Goal: Transaction & Acquisition: Download file/media

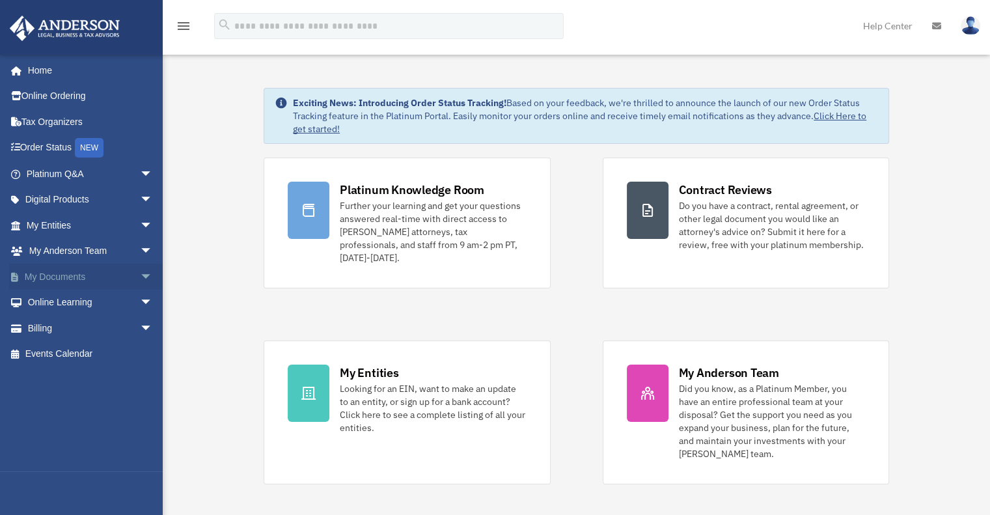
click at [140, 276] on span "arrow_drop_down" at bounding box center [153, 277] width 26 height 27
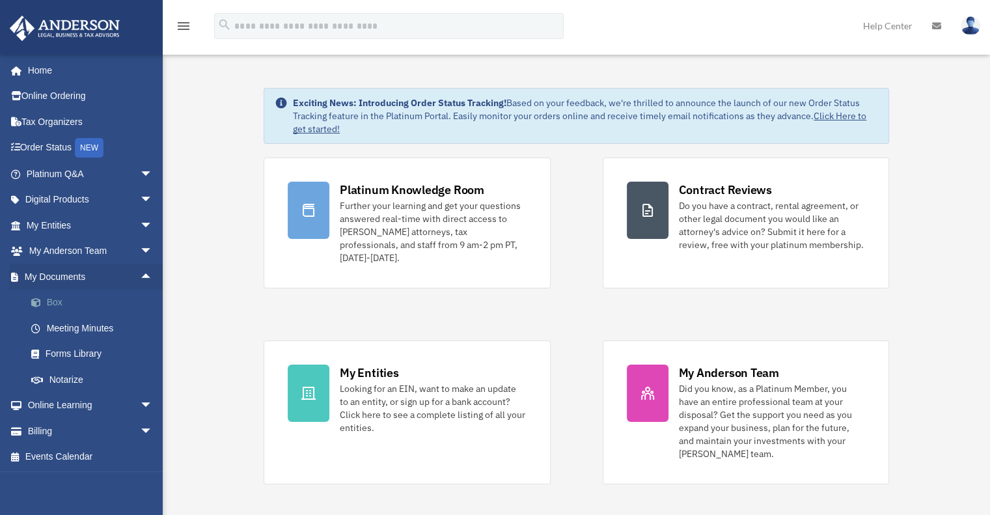
click at [62, 296] on link "Box" at bounding box center [95, 303] width 154 height 26
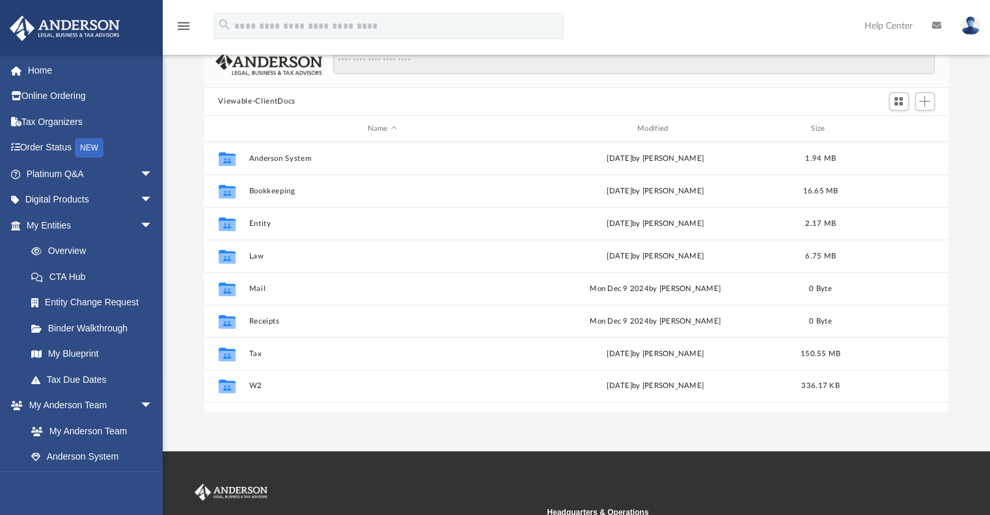
scroll to position [85, 0]
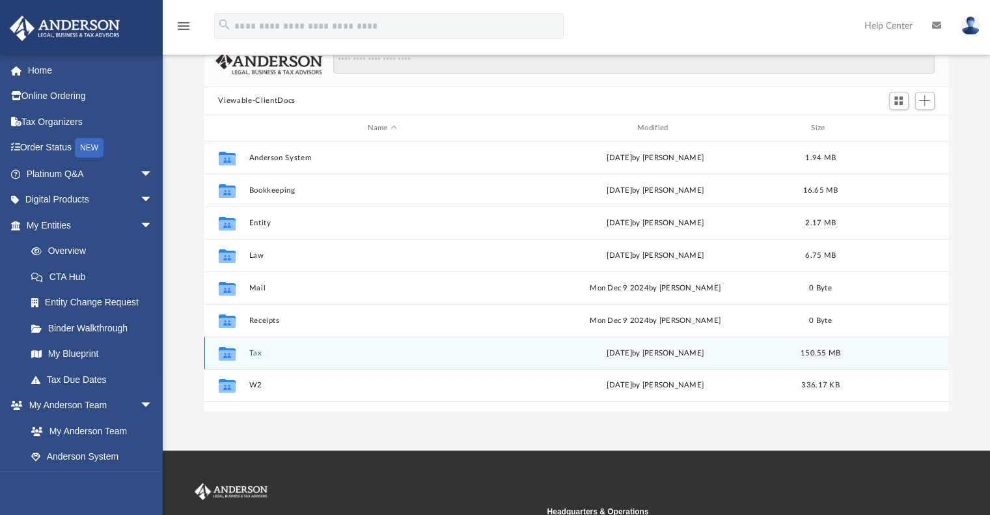
click at [255, 350] on button "Tax" at bounding box center [382, 353] width 267 height 8
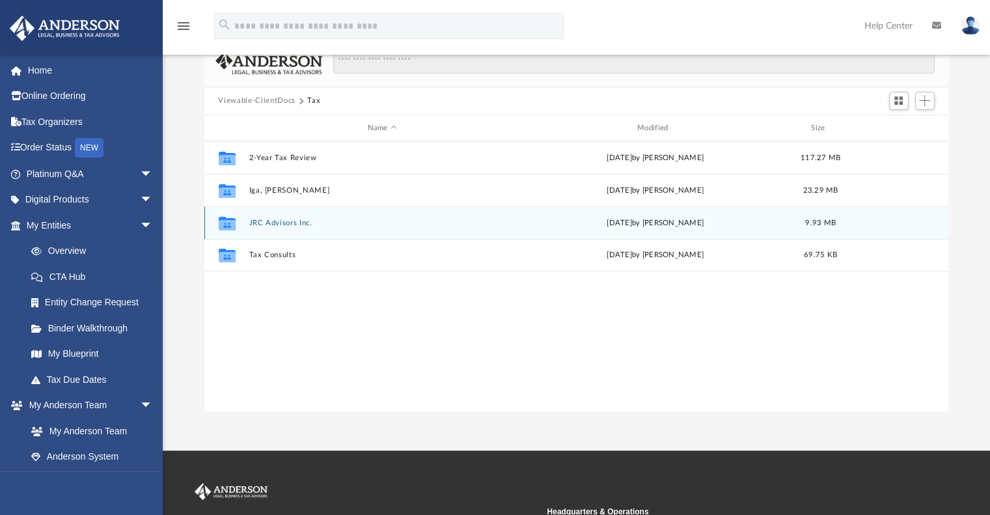
click at [287, 221] on button "JRC Advisors Inc." at bounding box center [382, 223] width 267 height 8
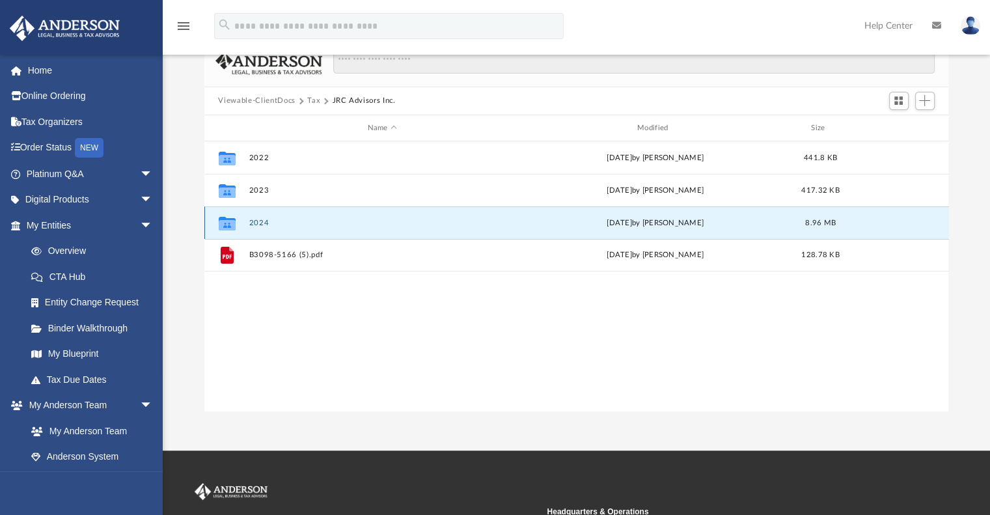
click at [255, 223] on button "2024" at bounding box center [382, 223] width 267 height 8
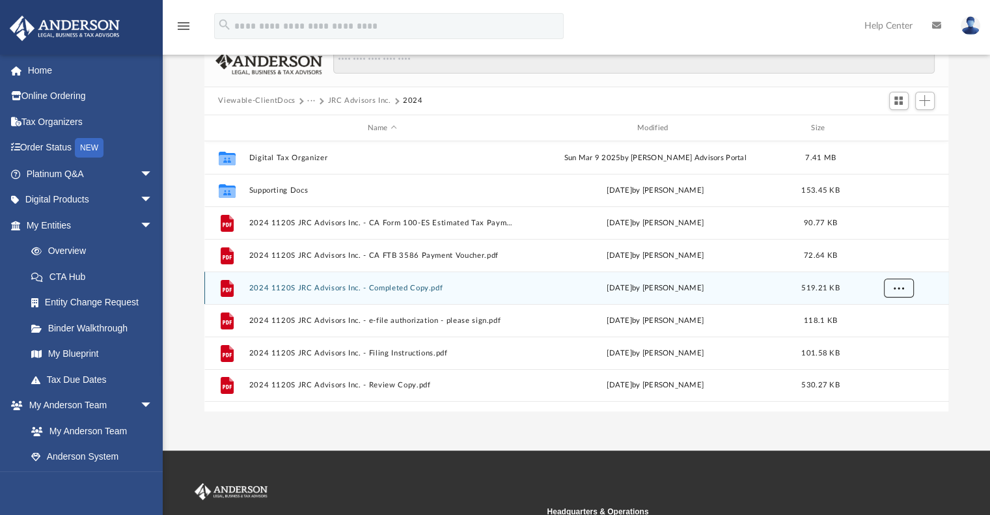
click at [896, 288] on span "More options" at bounding box center [898, 287] width 10 height 7
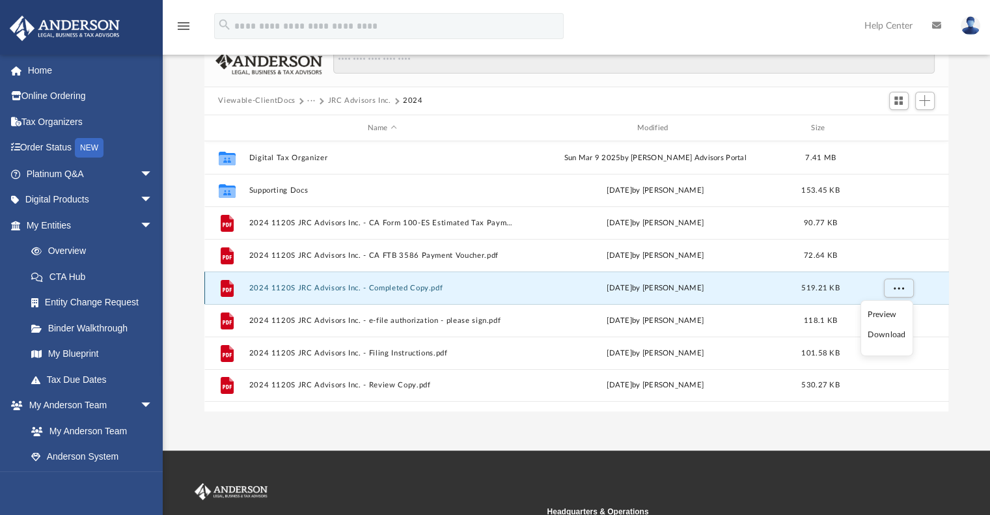
click at [375, 285] on button "2024 1120S JRC Advisors Inc. - Completed Copy.pdf" at bounding box center [382, 288] width 267 height 8
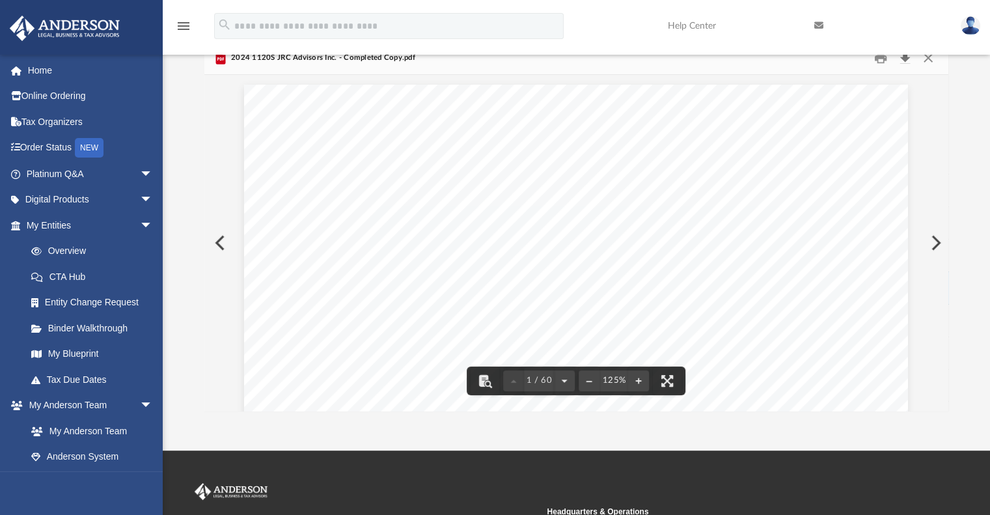
click at [901, 61] on button "Download" at bounding box center [905, 58] width 23 height 20
